Goal: Obtain resource: Download file/media

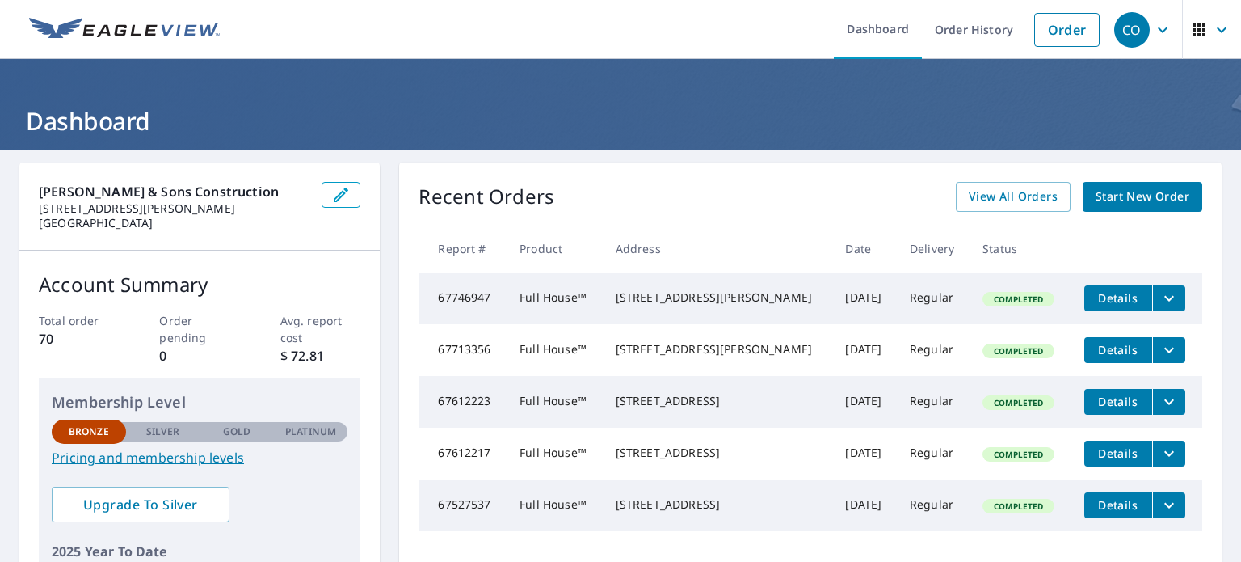
click at [1135, 191] on span "Start New Order" at bounding box center [1143, 197] width 94 height 20
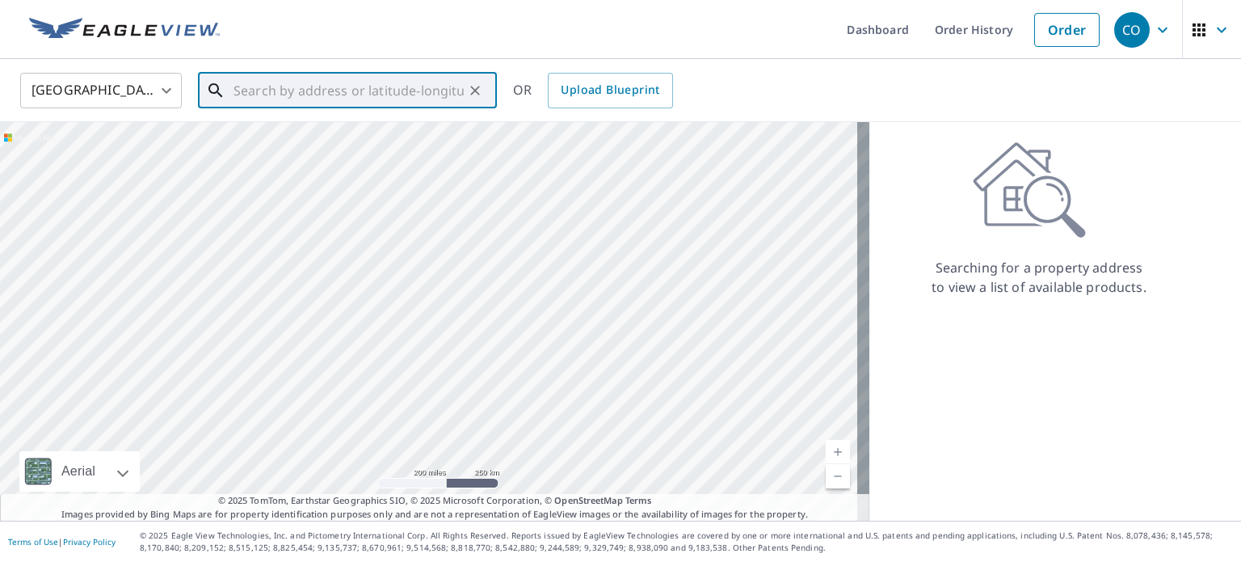
click at [274, 74] on input "text" at bounding box center [349, 90] width 230 height 45
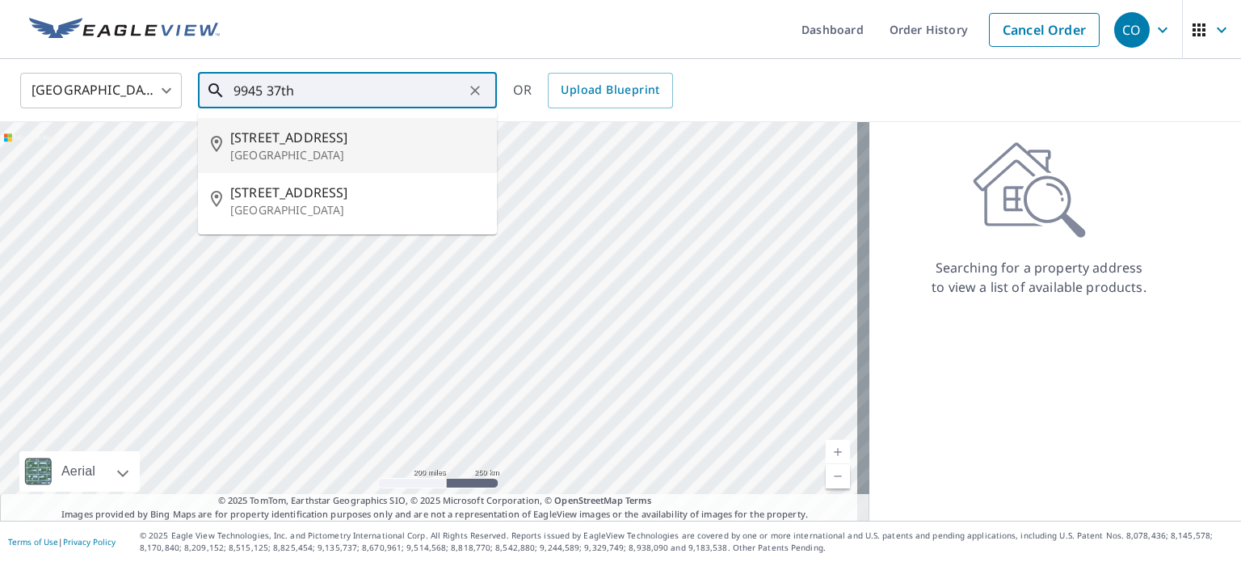
click at [279, 137] on span "[STREET_ADDRESS]" at bounding box center [357, 137] width 254 height 19
type input "[STREET_ADDRESS]"
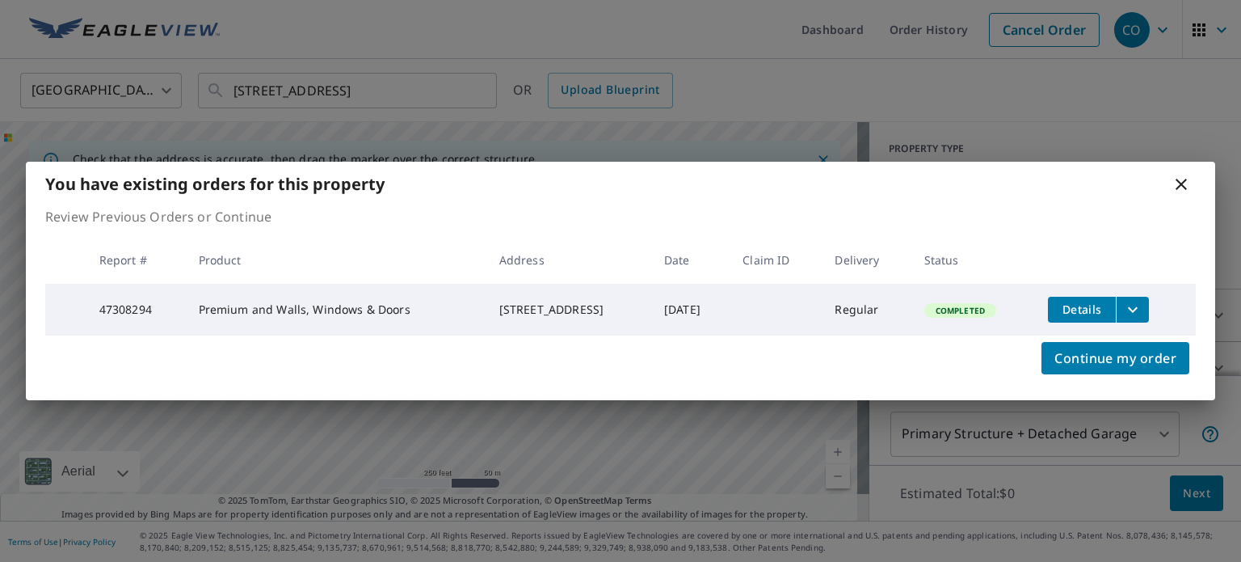
click at [1090, 306] on span "Details" at bounding box center [1082, 308] width 48 height 15
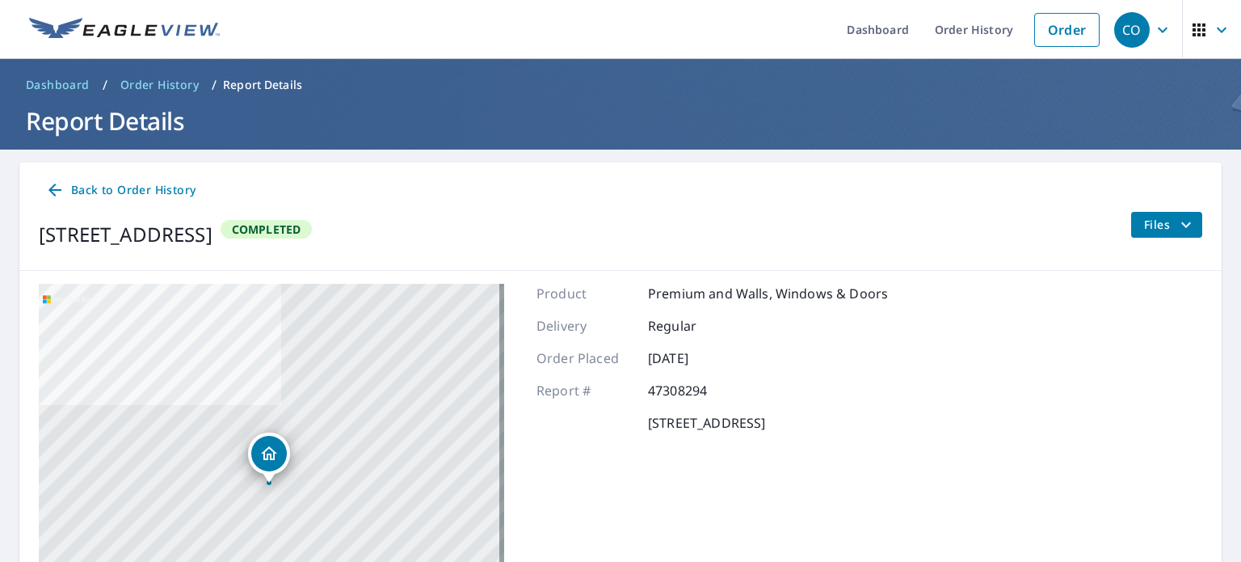
click at [1154, 222] on span "Files" at bounding box center [1170, 224] width 52 height 19
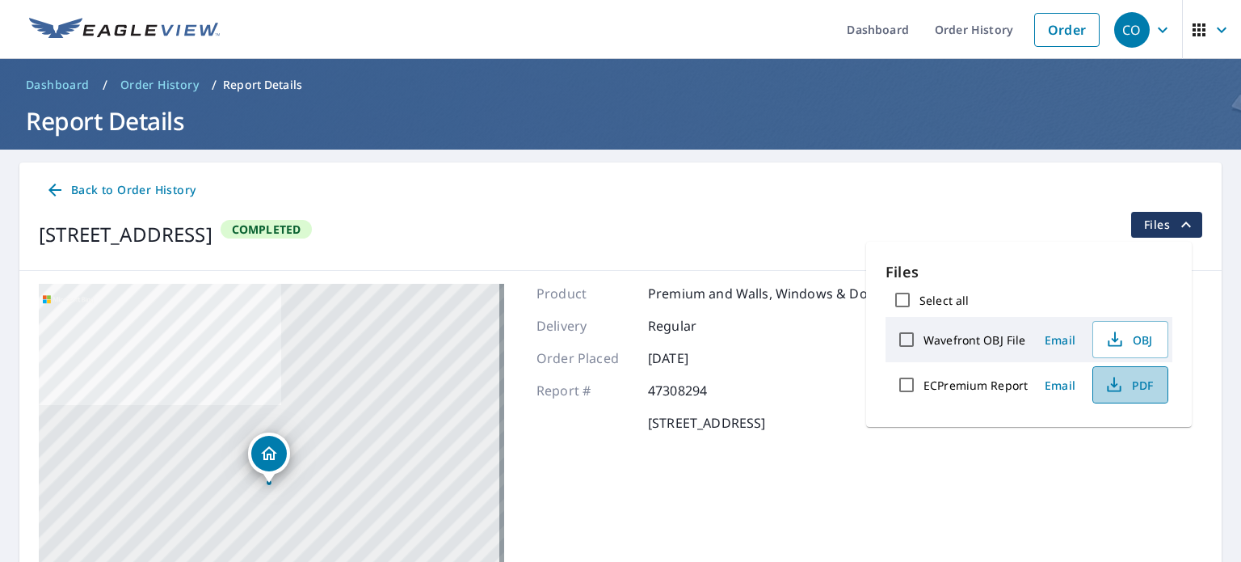
click at [1115, 390] on icon "button" at bounding box center [1114, 389] width 14 height 6
